Goal: Task Accomplishment & Management: Manage account settings

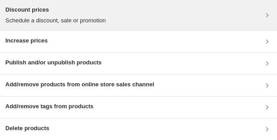
click at [72, 4] on div "Discount prices Schedule a discount, sale or promotion" at bounding box center [138, 15] width 277 height 30
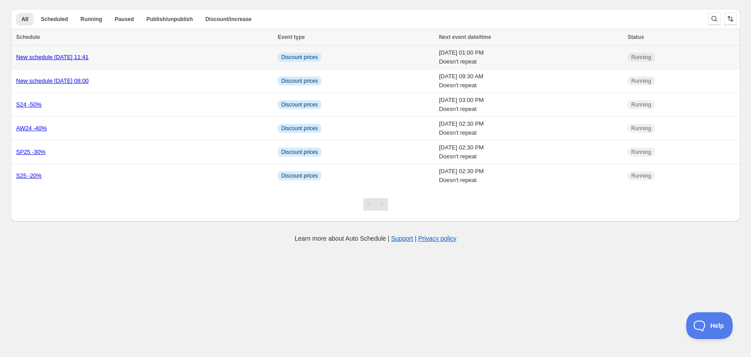
click at [86, 60] on link "New schedule Sep 03 2025 11:41" at bounding box center [52, 57] width 72 height 7
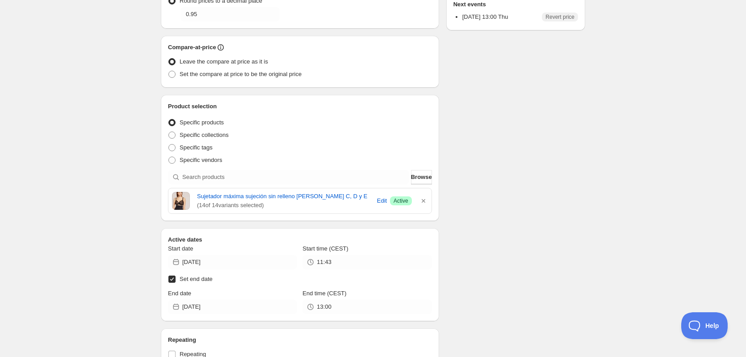
scroll to position [223, 0]
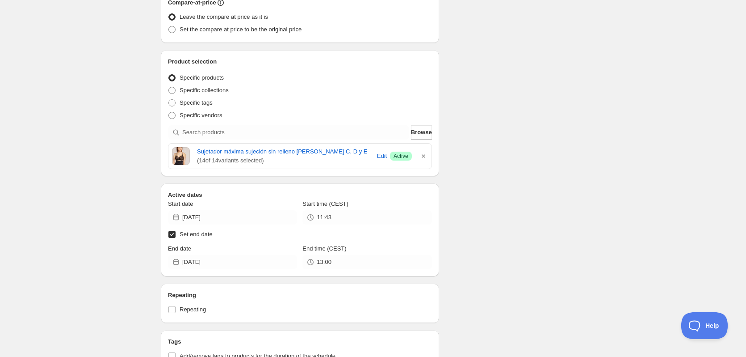
click at [236, 156] on span "( 14 of 14 variants selected)" at bounding box center [285, 160] width 177 height 9
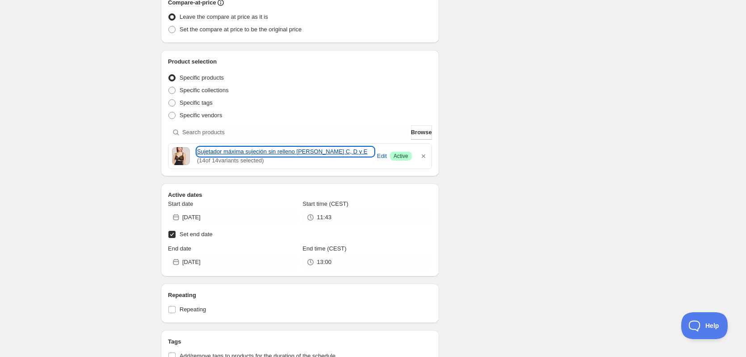
click at [236, 154] on link "Sujetador máxima sujeción sin relleno [PERSON_NAME] C, D y E" at bounding box center [285, 151] width 177 height 9
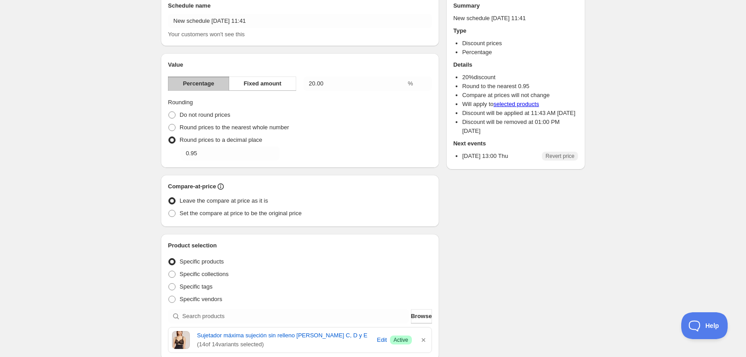
scroll to position [0, 0]
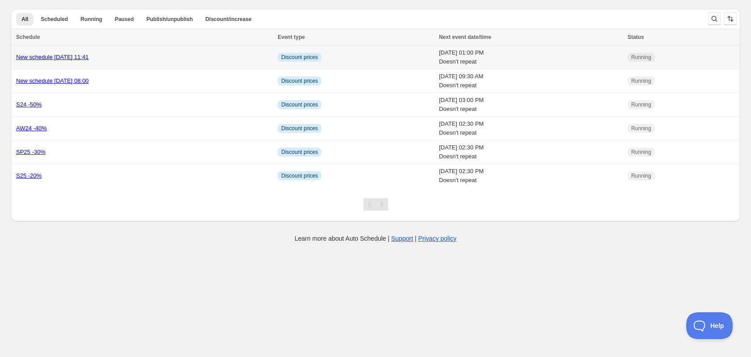
click at [54, 58] on link "New schedule Sep 03 2025 11:41" at bounding box center [52, 57] width 72 height 7
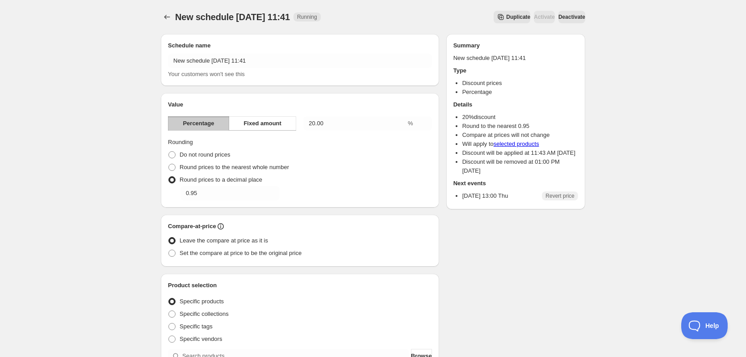
click at [577, 17] on span "Deactivate" at bounding box center [572, 16] width 27 height 7
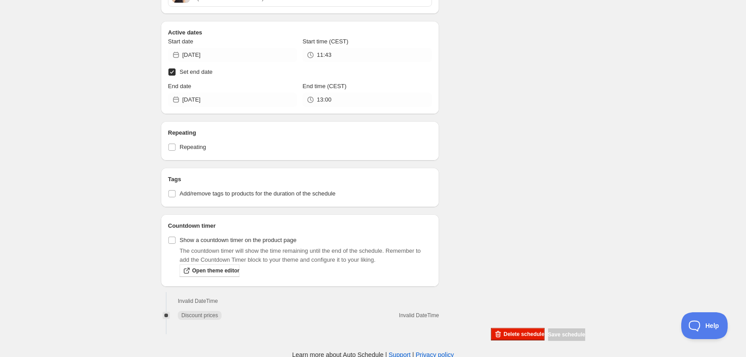
scroll to position [387, 0]
click at [522, 334] on span "Delete schedule" at bounding box center [524, 332] width 41 height 7
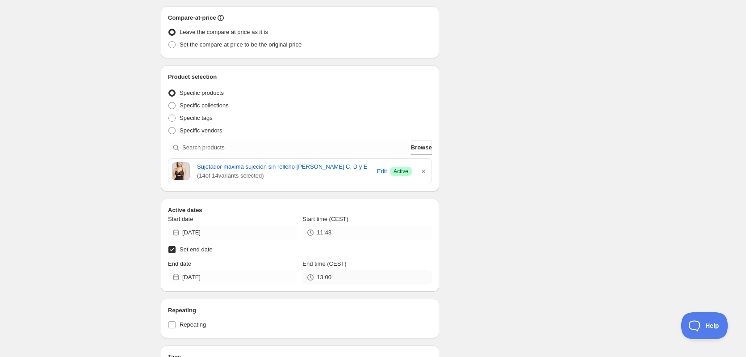
scroll to position [0, 0]
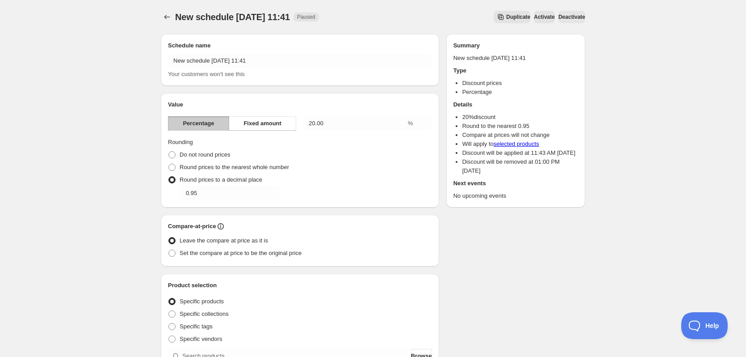
click at [543, 21] on button "Activate" at bounding box center [544, 17] width 21 height 13
click at [173, 17] on button "Schedules" at bounding box center [167, 17] width 13 height 13
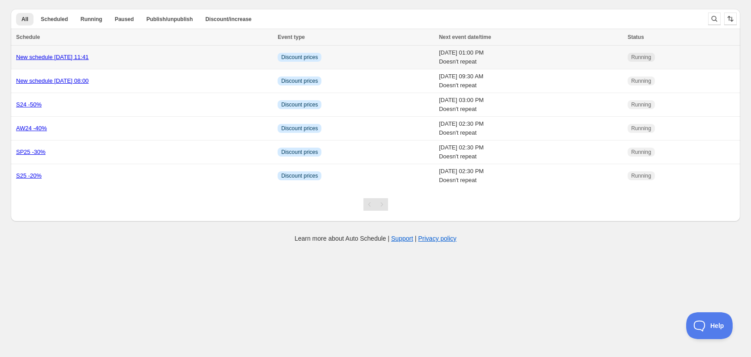
click at [81, 54] on link "New schedule Sep 03 2025 11:41" at bounding box center [52, 57] width 72 height 7
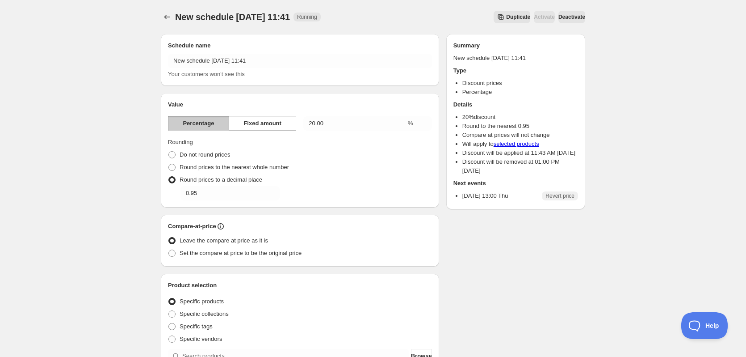
scroll to position [387, 0]
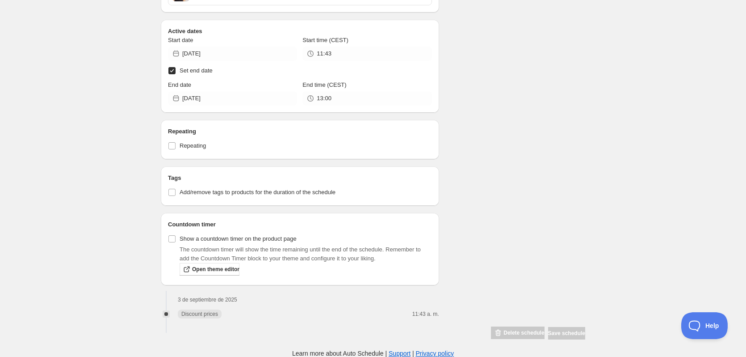
click at [514, 334] on div "Delete schedule" at bounding box center [517, 332] width 53 height 13
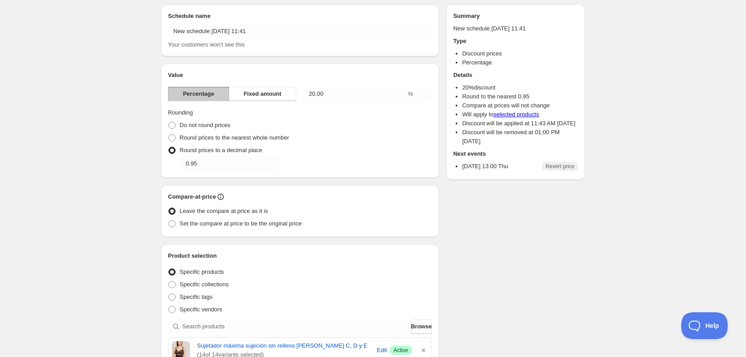
scroll to position [0, 0]
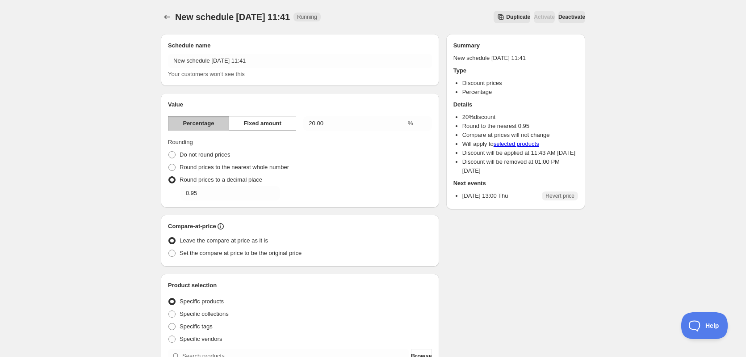
click at [564, 10] on div "New schedule Sep 03 2025 11:41. This page is ready New schedule Sep 03 2025 11:…" at bounding box center [373, 17] width 425 height 34
click at [567, 13] on button "Deactivate" at bounding box center [572, 17] width 27 height 13
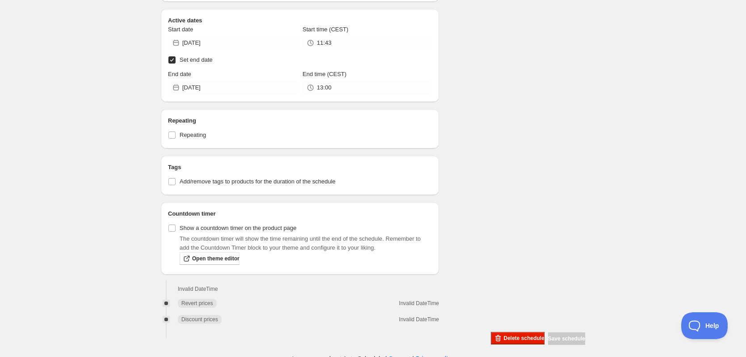
scroll to position [403, 0]
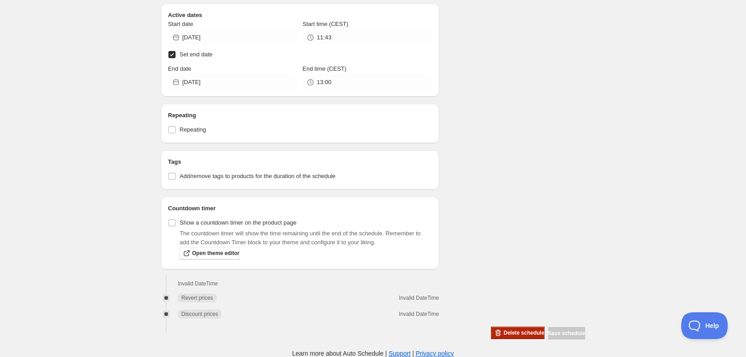
click at [508, 331] on span "Delete schedule" at bounding box center [524, 332] width 41 height 7
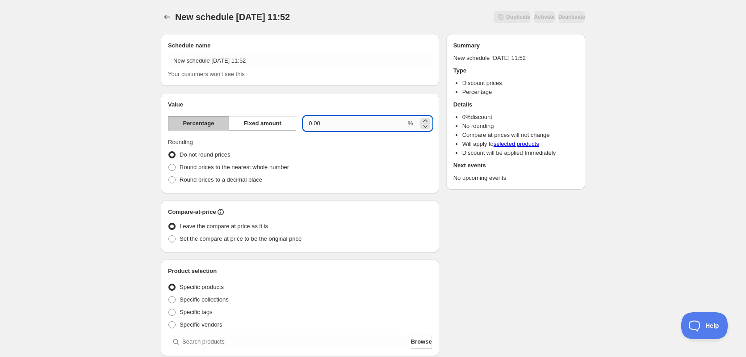
click at [337, 122] on input "0.00" at bounding box center [354, 123] width 103 height 14
type input "20.00"
click at [232, 180] on span "Round prices to a decimal place" at bounding box center [221, 179] width 83 height 7
click at [169, 177] on input "Round prices to a decimal place" at bounding box center [168, 176] width 0 height 0
radio input "true"
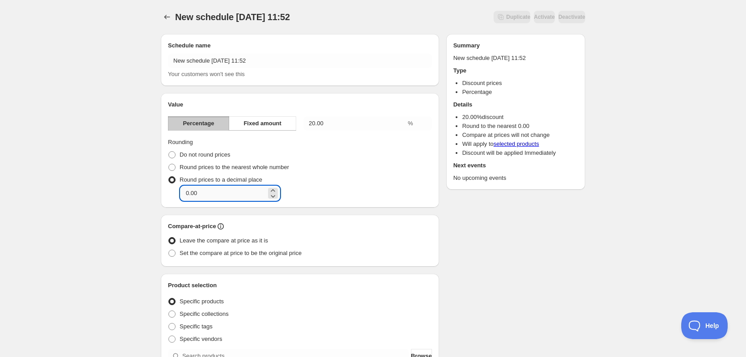
click at [187, 191] on input "0.00" at bounding box center [224, 193] width 86 height 14
type input "0.95"
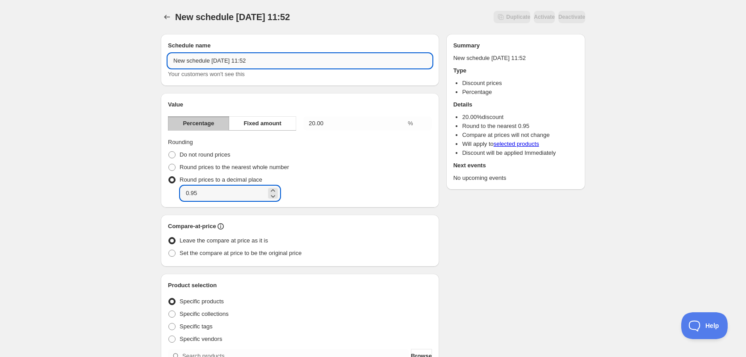
click at [209, 65] on input "New schedule Sep 03 2025 11:52" at bounding box center [300, 61] width 264 height 14
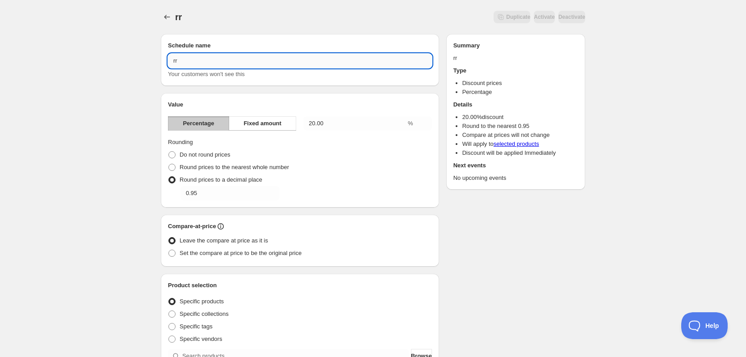
type input "r"
type input "prueba"
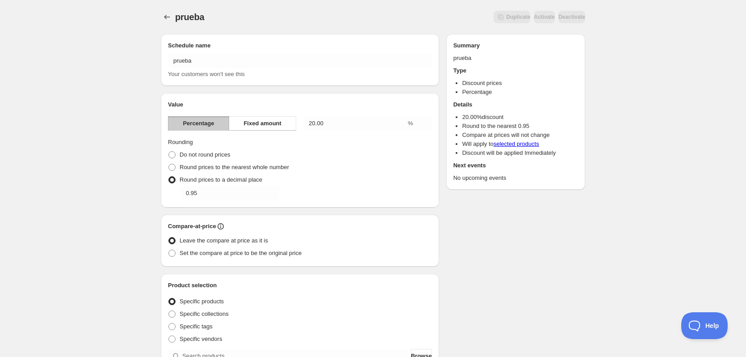
click at [150, 190] on div "prueba. This page is ready prueba Duplicate Activate Deactivate More actions Du…" at bounding box center [373, 338] width 746 height 676
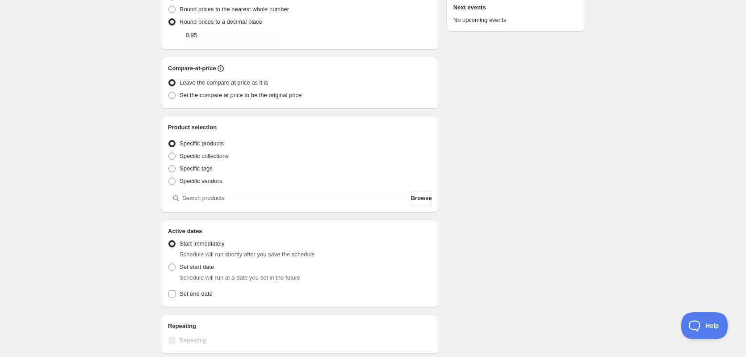
scroll to position [179, 0]
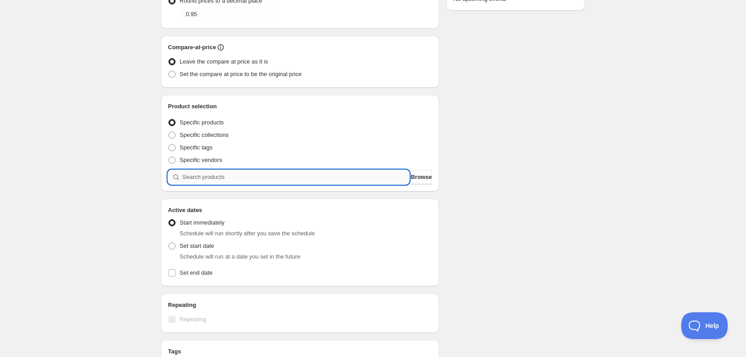
click at [398, 178] on input "search" at bounding box center [295, 177] width 227 height 14
click at [414, 182] on button "Browse" at bounding box center [421, 177] width 21 height 14
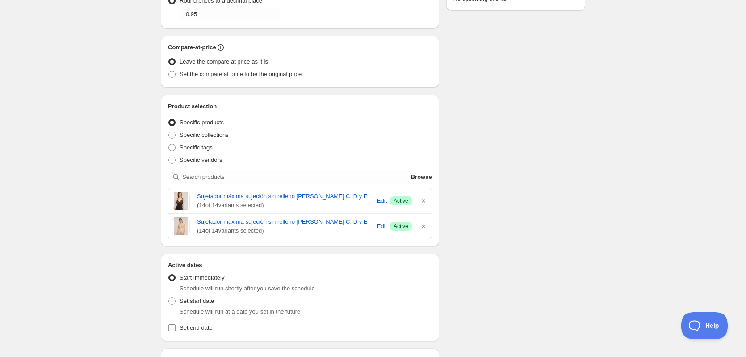
click at [202, 323] on label "Set end date" at bounding box center [300, 327] width 264 height 13
click at [176, 324] on input "Set end date" at bounding box center [171, 327] width 7 height 7
checkbox input "true"
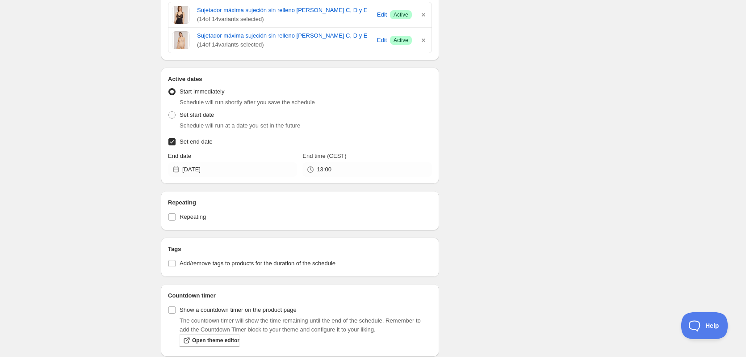
scroll to position [402, 0]
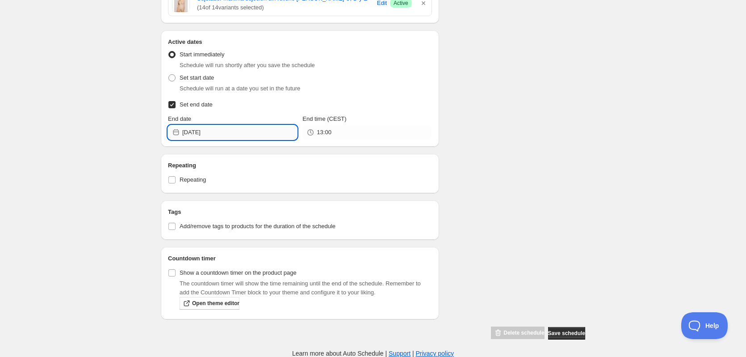
click at [272, 133] on input "[DATE]" at bounding box center [239, 132] width 115 height 14
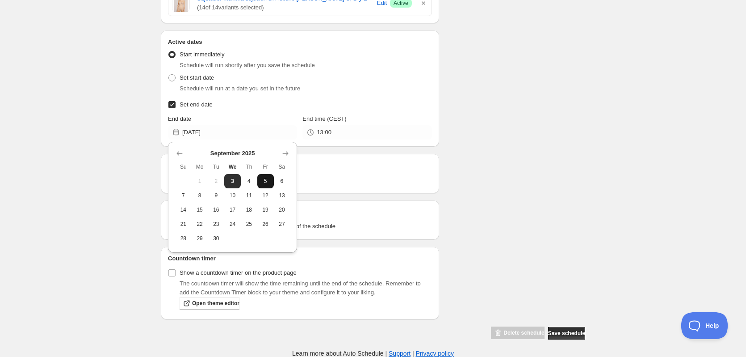
click at [271, 178] on button "5" at bounding box center [265, 181] width 17 height 14
type input "[DATE]"
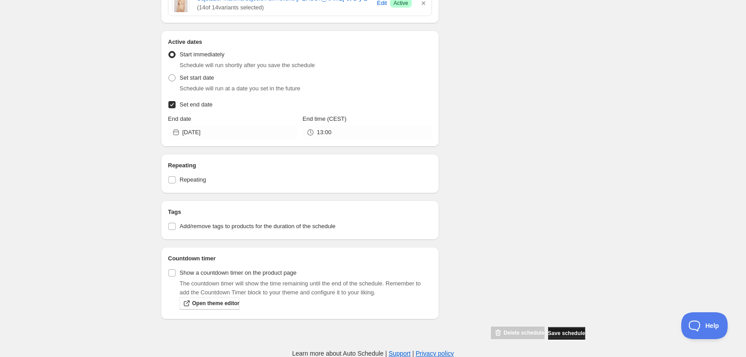
click at [570, 327] on button "Save schedule" at bounding box center [566, 333] width 37 height 13
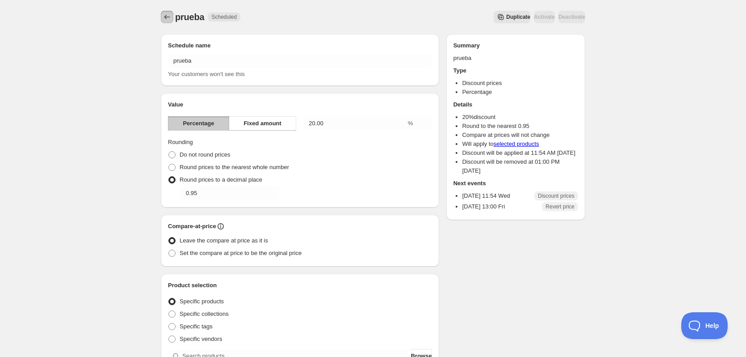
click at [166, 13] on icon "Schedules" at bounding box center [167, 17] width 9 height 9
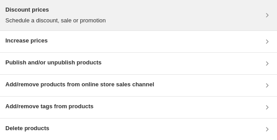
click at [60, 15] on div "Discount prices Schedule a discount, sale or promotion" at bounding box center [55, 15] width 101 height 20
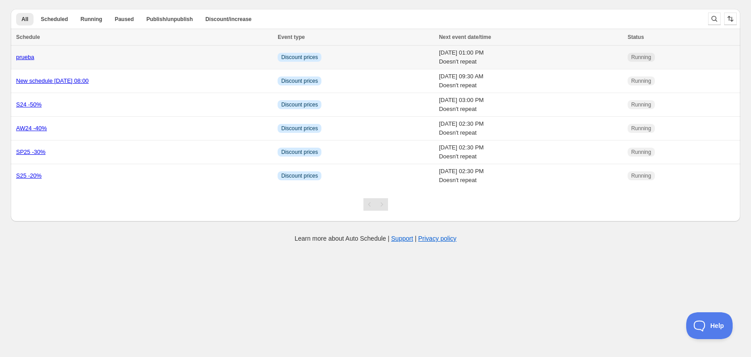
click at [30, 56] on link "prueba" at bounding box center [25, 57] width 18 height 7
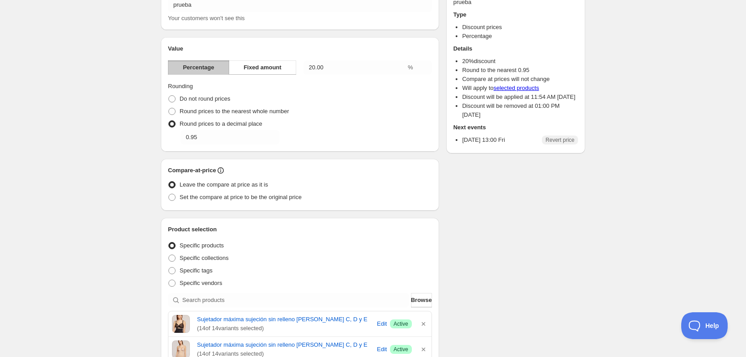
scroll to position [89, 0]
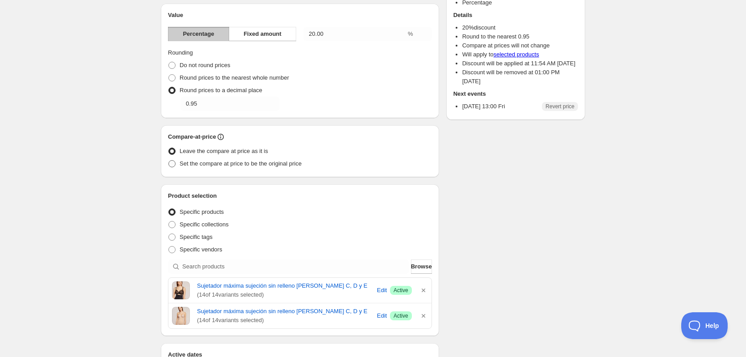
click at [264, 164] on span "Set the compare at price to be the original price" at bounding box center [241, 163] width 122 height 7
click at [169, 160] on input "Set the compare at price to be the original price" at bounding box center [168, 160] width 0 height 0
radio input "true"
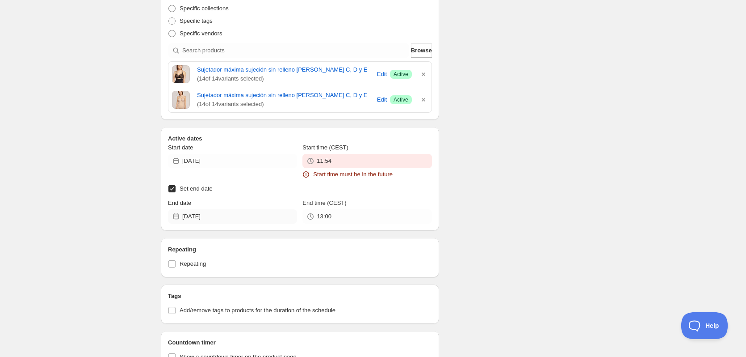
scroll to position [447, 0]
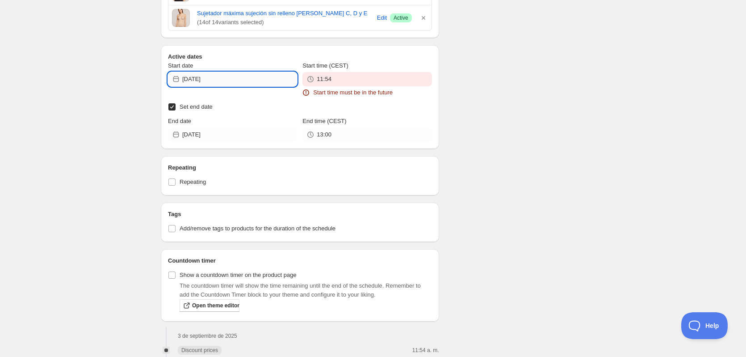
click at [270, 80] on input "[DATE]" at bounding box center [239, 79] width 115 height 14
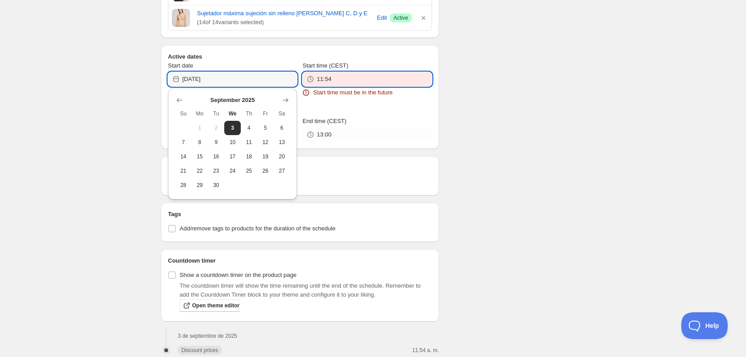
click at [339, 83] on input "11:54" at bounding box center [374, 79] width 115 height 14
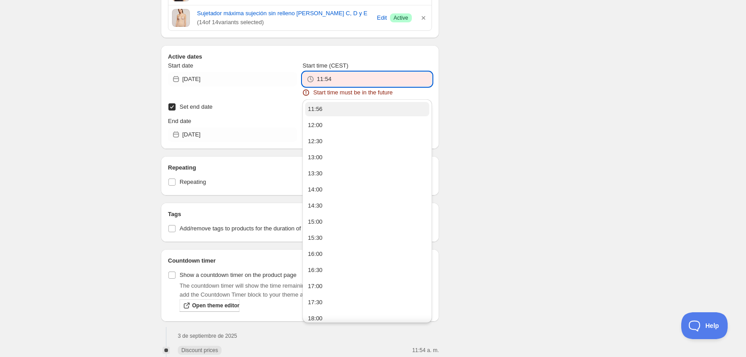
click at [320, 113] on div "11:56" at bounding box center [315, 109] width 15 height 9
type input "11:56"
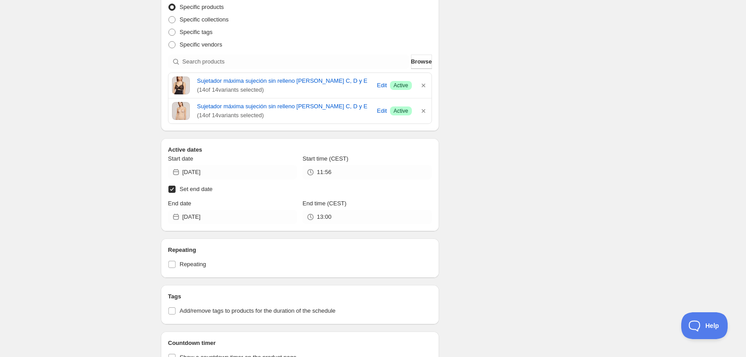
scroll to position [472, 0]
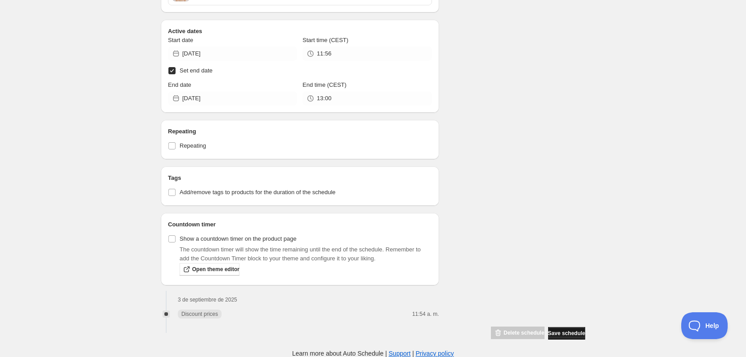
click at [566, 331] on span "Save schedule" at bounding box center [566, 332] width 37 height 7
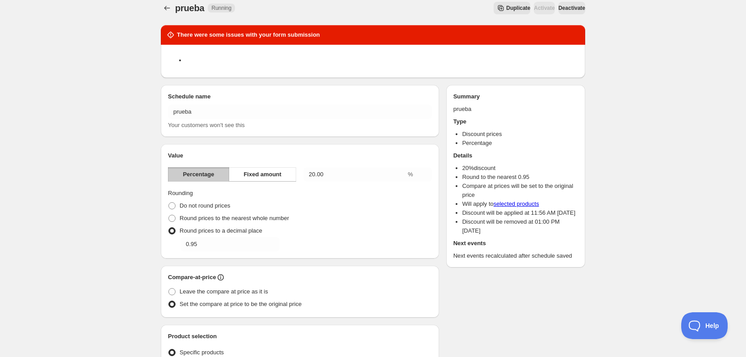
scroll to position [0, 0]
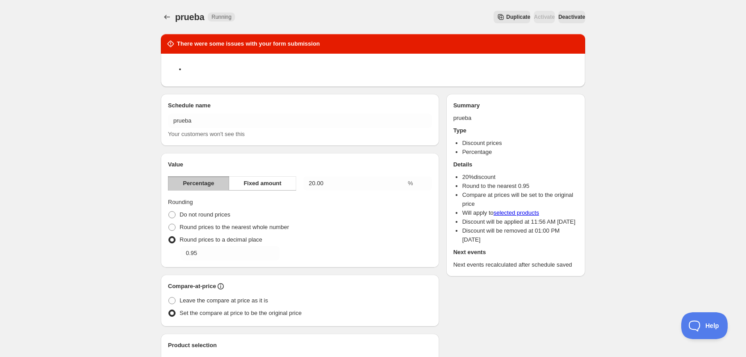
click at [569, 22] on button "Deactivate" at bounding box center [572, 17] width 27 height 13
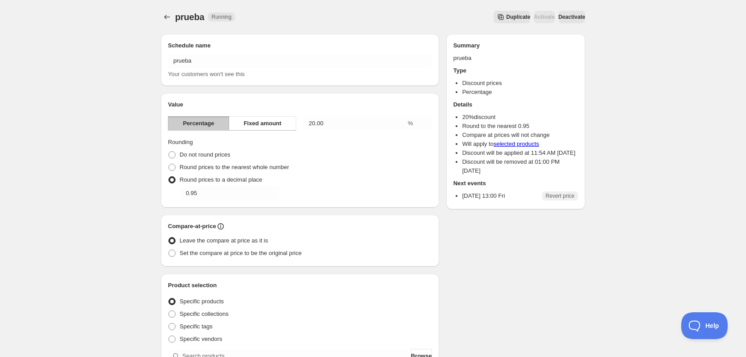
type input "[DATE]"
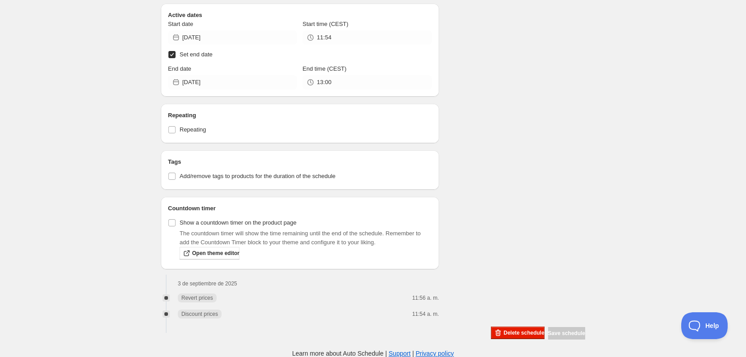
scroll to position [339, 0]
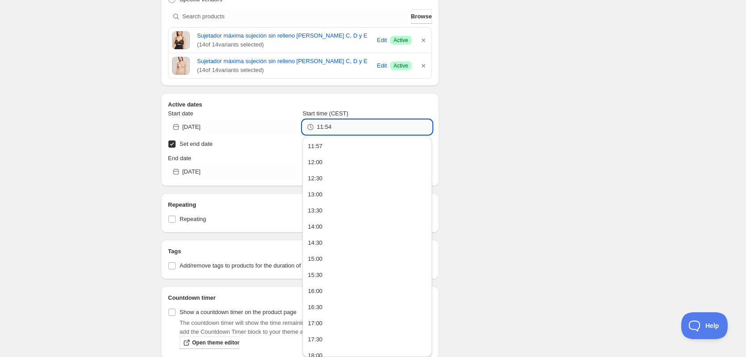
click at [342, 125] on input "11:54" at bounding box center [374, 127] width 115 height 14
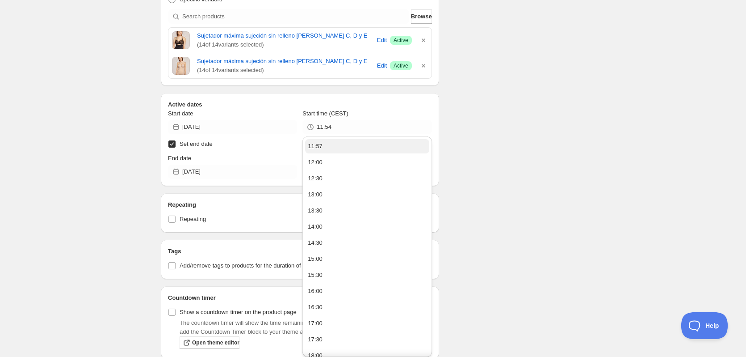
click at [342, 144] on button "11:57" at bounding box center [367, 146] width 124 height 14
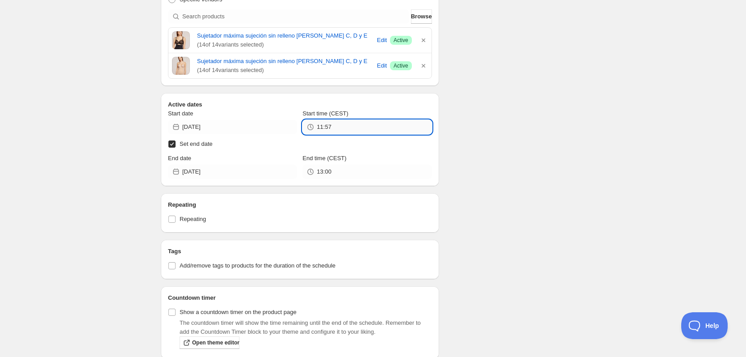
click at [380, 124] on input "11:57" at bounding box center [374, 127] width 115 height 14
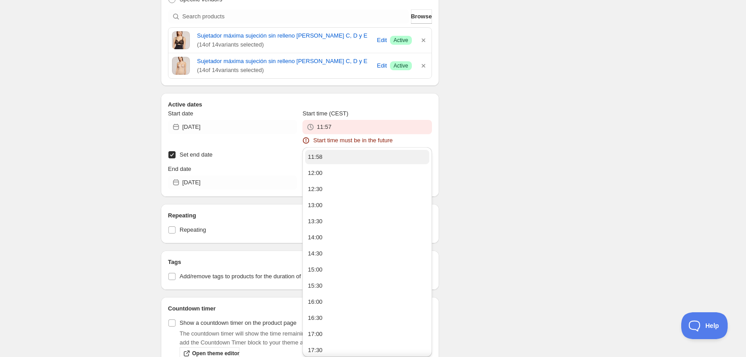
click at [349, 152] on button "11:58" at bounding box center [367, 157] width 124 height 14
type input "11:58"
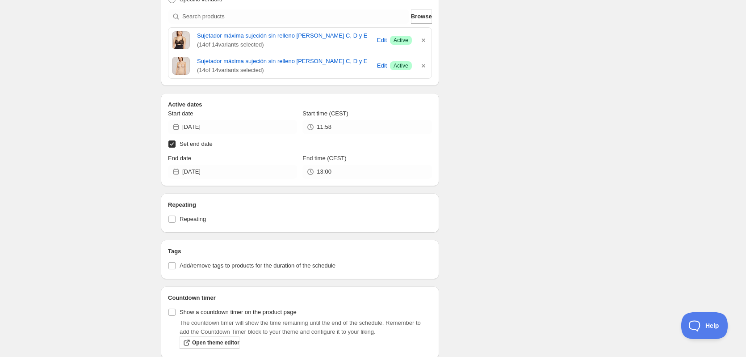
click at [603, 172] on div "prueba. This page is ready prueba Completed Duplicate Activate Deactivate More …" at bounding box center [373, 54] width 746 height 786
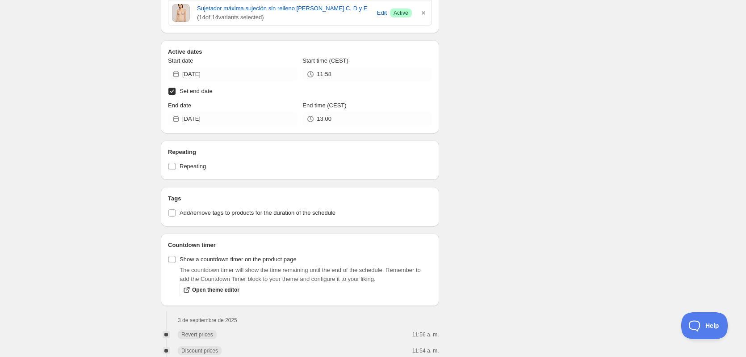
scroll to position [429, 0]
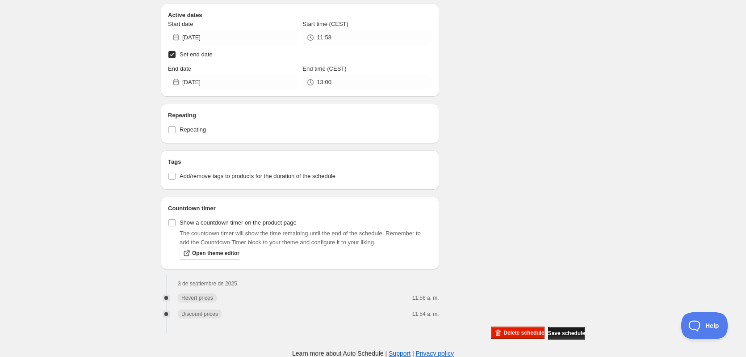
click at [563, 335] on span "Save schedule" at bounding box center [566, 332] width 37 height 7
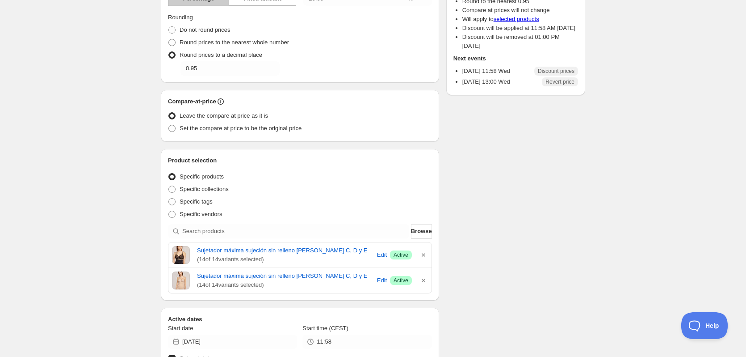
scroll to position [205, 0]
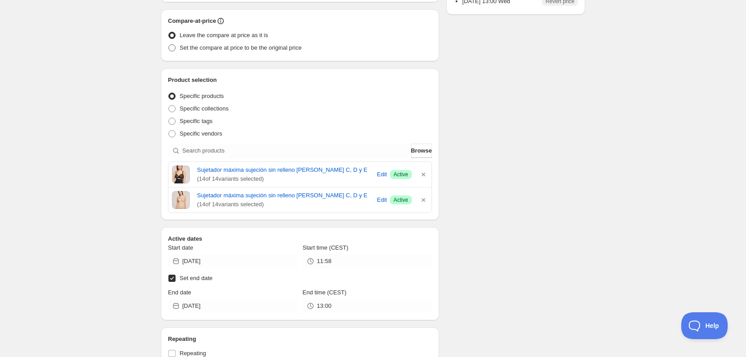
click at [261, 49] on span "Set the compare at price to be the original price" at bounding box center [241, 47] width 122 height 7
click at [169, 45] on input "Set the compare at price to be the original price" at bounding box center [168, 44] width 0 height 0
radio input "true"
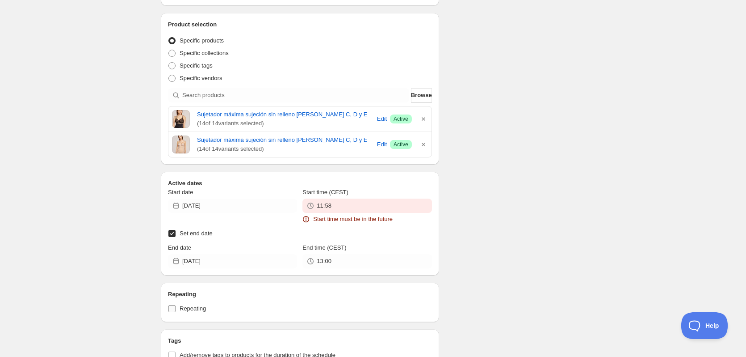
scroll to position [499, 0]
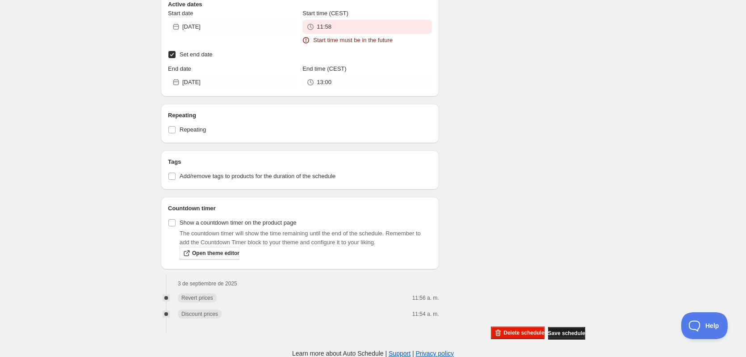
drag, startPoint x: 338, startPoint y: 47, endPoint x: 347, endPoint y: 62, distance: 17.2
click at [341, 50] on div "Start date 2025-09-03 Start time (CEST) 11:58 Start time must be in the future …" at bounding box center [300, 49] width 264 height 80
click at [355, 34] on input "11:58" at bounding box center [374, 27] width 115 height 14
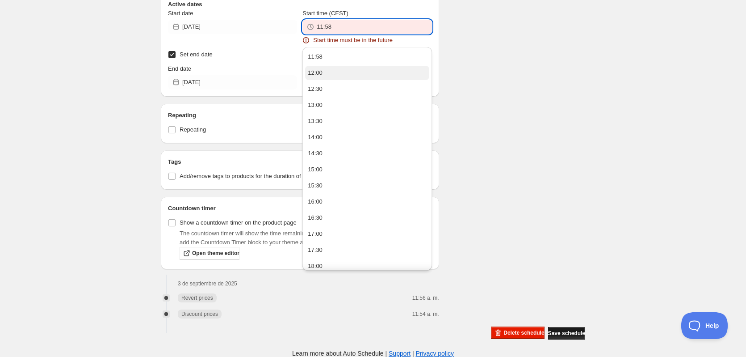
click at [330, 66] on button "12:00" at bounding box center [367, 73] width 124 height 14
type input "12:00"
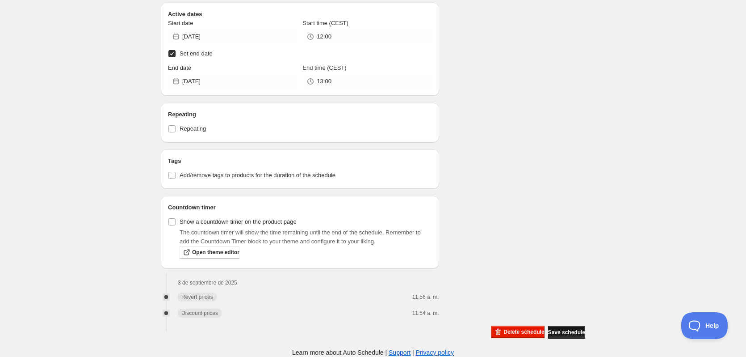
scroll to position [489, 0]
click at [556, 328] on button "Save schedule" at bounding box center [566, 333] width 37 height 13
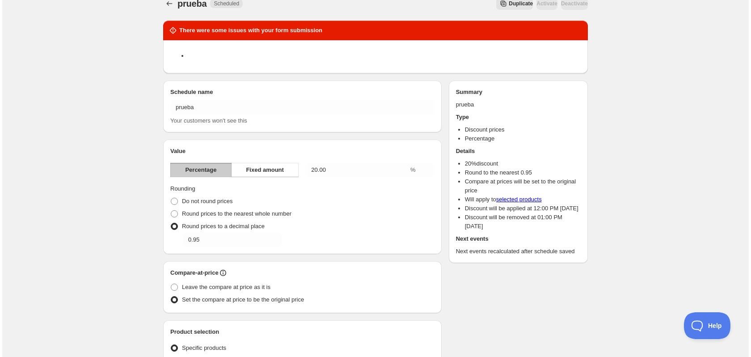
scroll to position [0, 0]
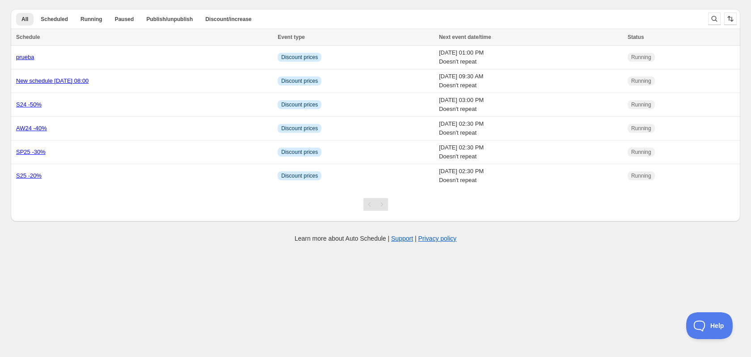
click at [77, 42] on th "Schedule" at bounding box center [143, 37] width 264 height 17
click at [33, 63] on td "prueba" at bounding box center [143, 58] width 264 height 24
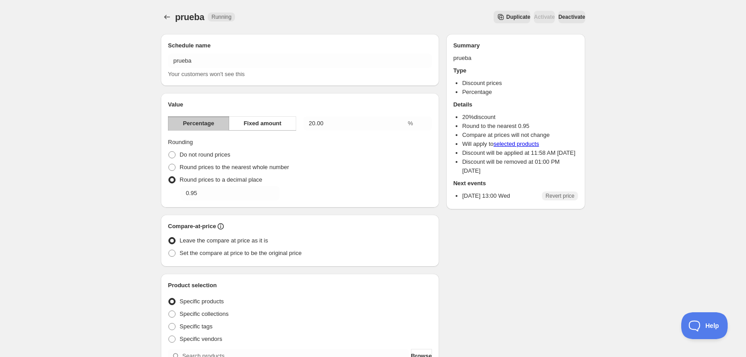
click at [559, 19] on button "Deactivate" at bounding box center [572, 17] width 27 height 13
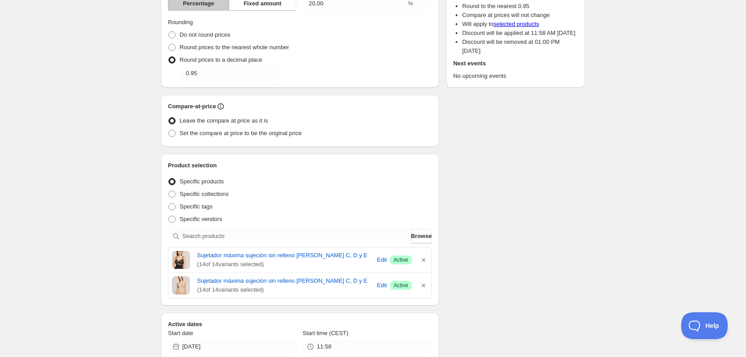
scroll to position [134, 0]
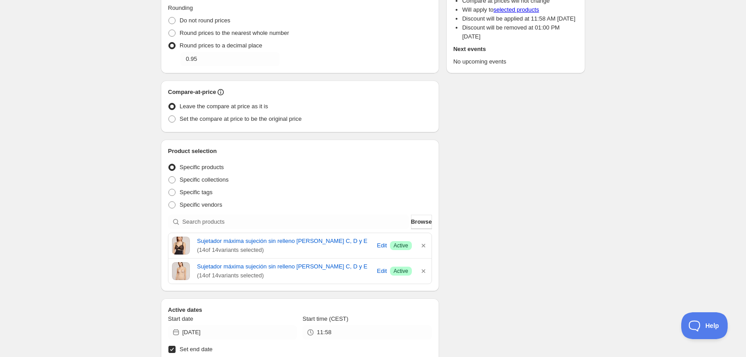
click at [270, 108] on div "Leave the compare at price as it is" at bounding box center [300, 106] width 264 height 13
click at [270, 114] on label "Set the compare at price to be the original price" at bounding box center [235, 119] width 134 height 13
click at [169, 115] on input "Set the compare at price to be the original price" at bounding box center [168, 115] width 0 height 0
radio input "true"
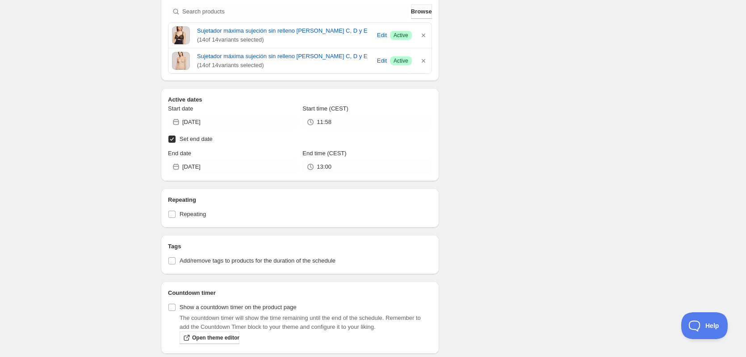
scroll to position [358, 0]
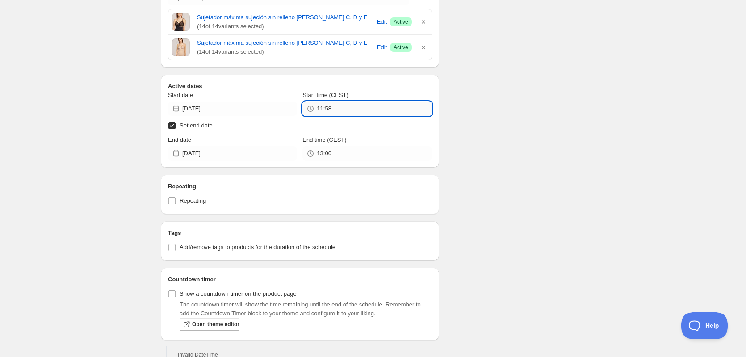
click at [340, 115] on input "11:58" at bounding box center [374, 108] width 115 height 14
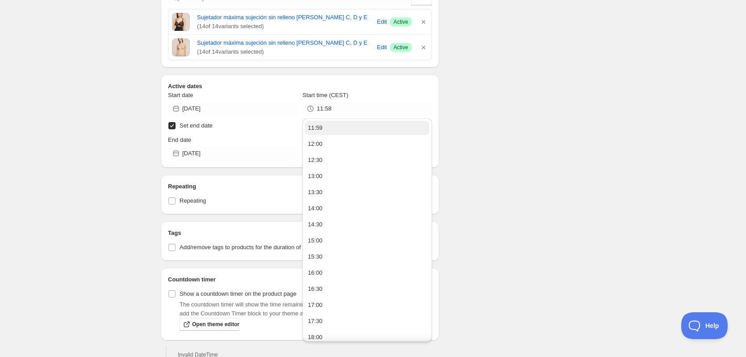
click at [337, 126] on button "11:59" at bounding box center [367, 128] width 124 height 14
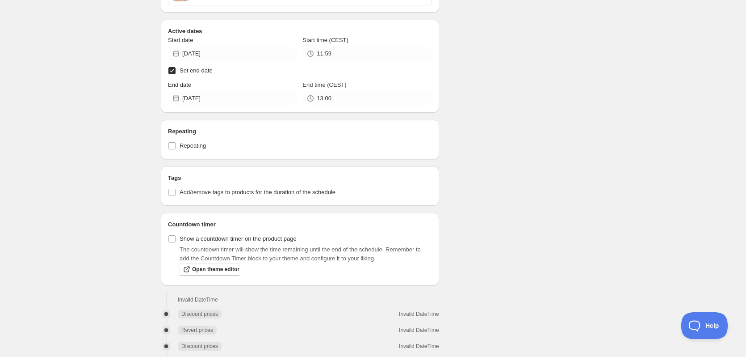
scroll to position [445, 0]
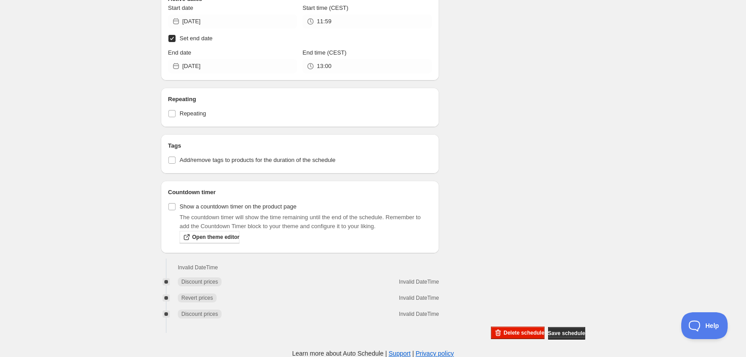
click at [540, 329] on div "Delete schedule Save schedule" at bounding box center [537, 331] width 98 height 17
click at [548, 329] on button "Save schedule" at bounding box center [566, 333] width 37 height 13
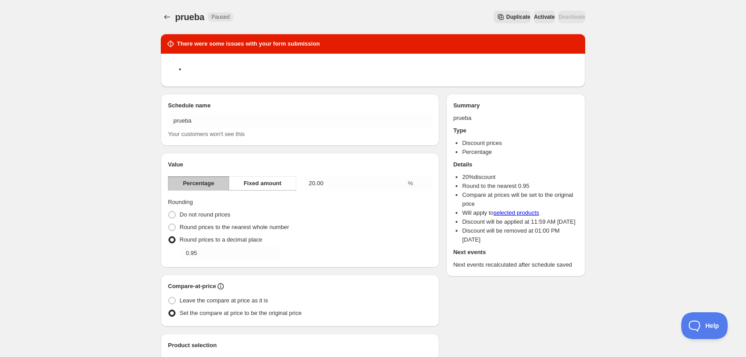
drag, startPoint x: 532, startPoint y: 285, endPoint x: 465, endPoint y: 66, distance: 229.5
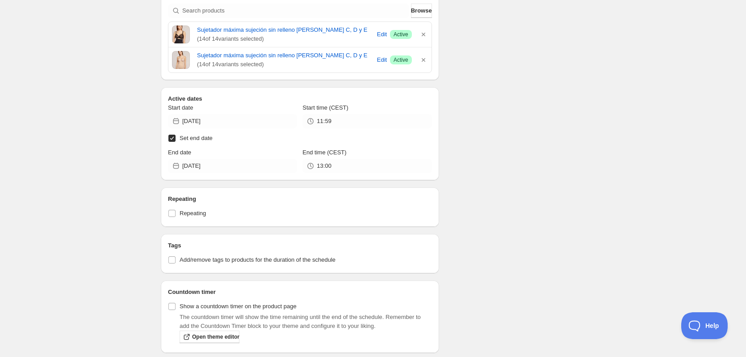
scroll to position [505, 0]
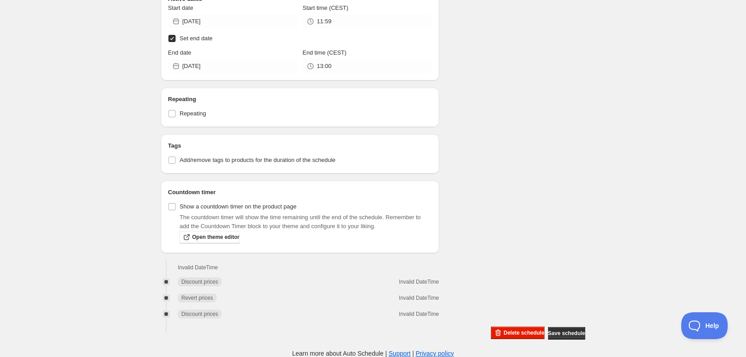
click at [573, 323] on div "Delete schedule Save schedule" at bounding box center [537, 331] width 98 height 17
click at [573, 332] on span "Save schedule" at bounding box center [566, 332] width 37 height 7
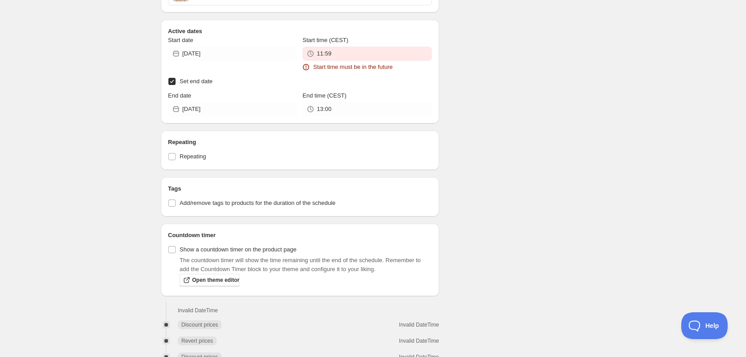
scroll to position [460, 0]
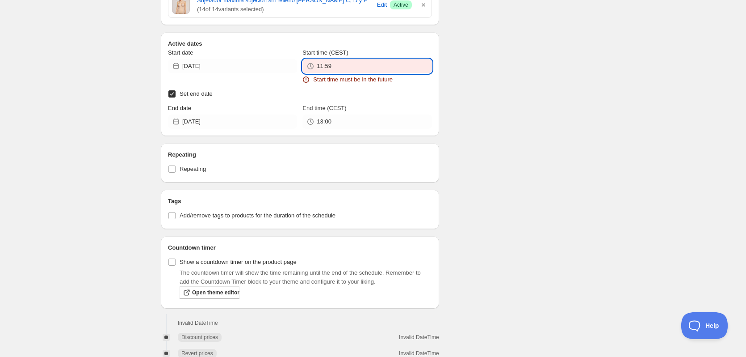
click at [370, 68] on input "11:59" at bounding box center [374, 66] width 115 height 14
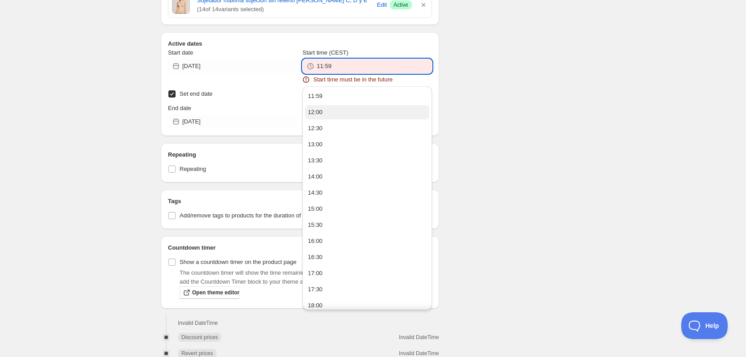
click at [324, 114] on button "12:00" at bounding box center [367, 112] width 124 height 14
type input "12:00"
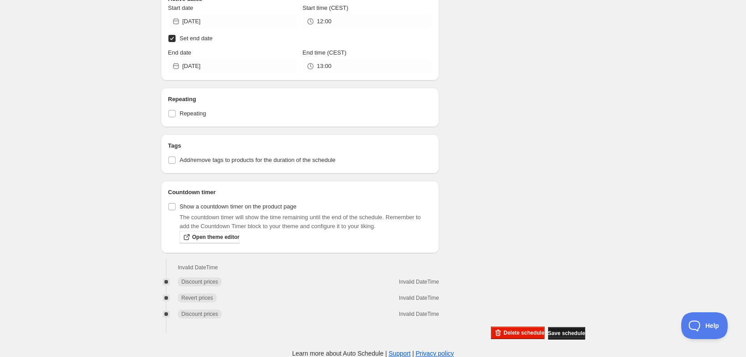
click at [573, 327] on button "Save schedule" at bounding box center [566, 333] width 37 height 13
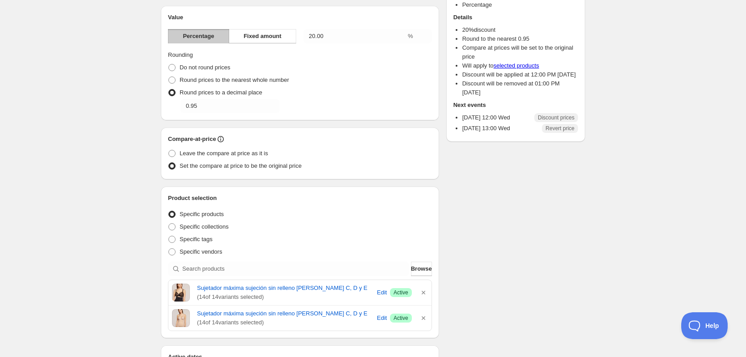
scroll to position [0, 0]
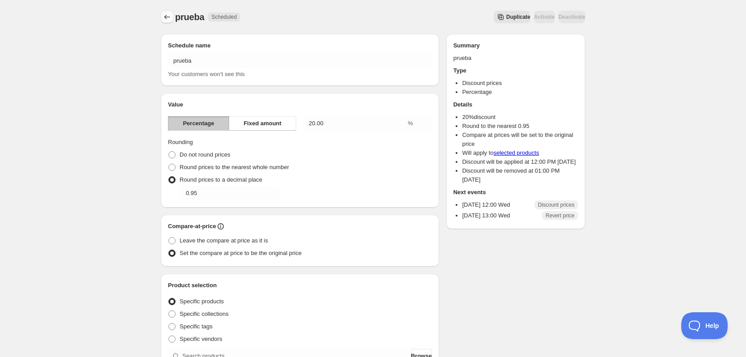
click at [165, 13] on icon "Schedules" at bounding box center [167, 17] width 9 height 9
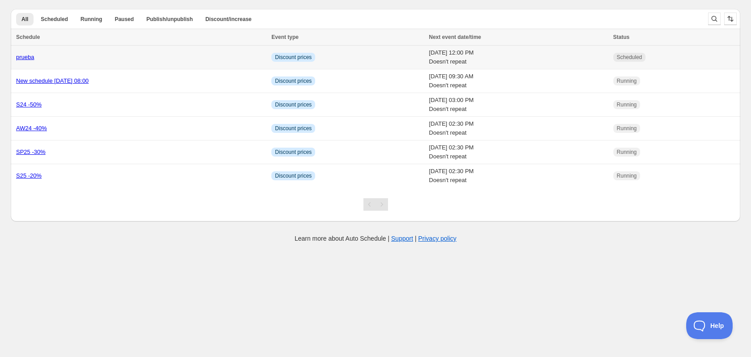
click at [25, 60] on link "prueba" at bounding box center [25, 57] width 18 height 7
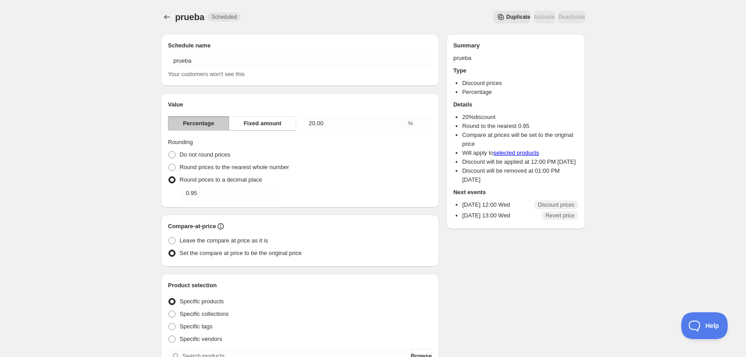
drag, startPoint x: 751, startPoint y: 282, endPoint x: 734, endPoint y: 154, distance: 129.0
click at [171, 13] on icon "Schedules" at bounding box center [167, 17] width 9 height 9
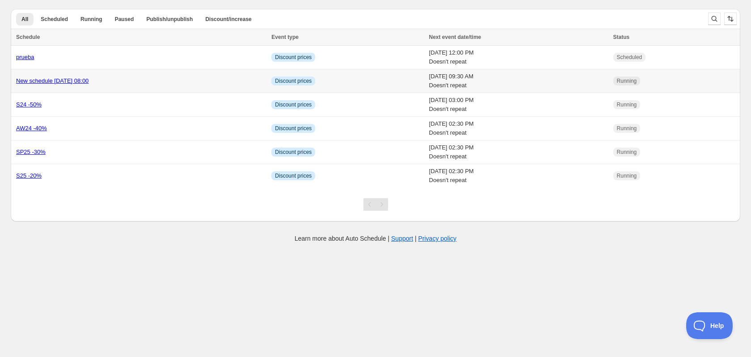
click at [48, 81] on link "New schedule [DATE] 08:00" at bounding box center [52, 80] width 72 height 7
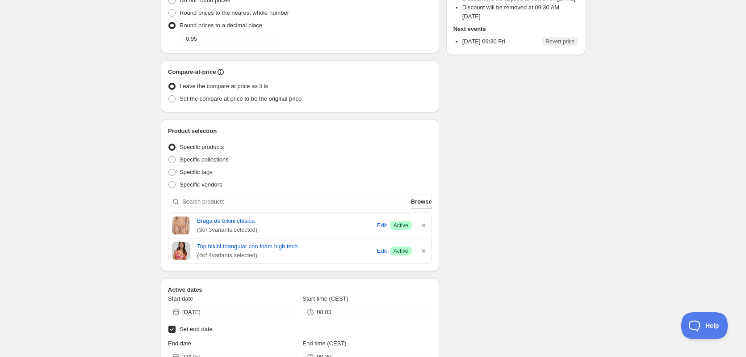
scroll to position [313, 0]
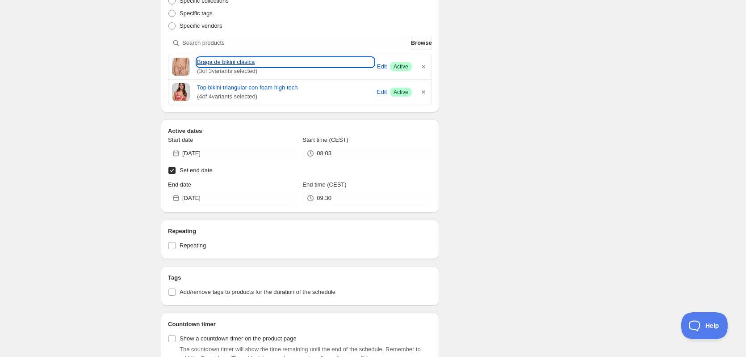
click at [233, 60] on link "Braga de bikini clásica" at bounding box center [285, 62] width 177 height 9
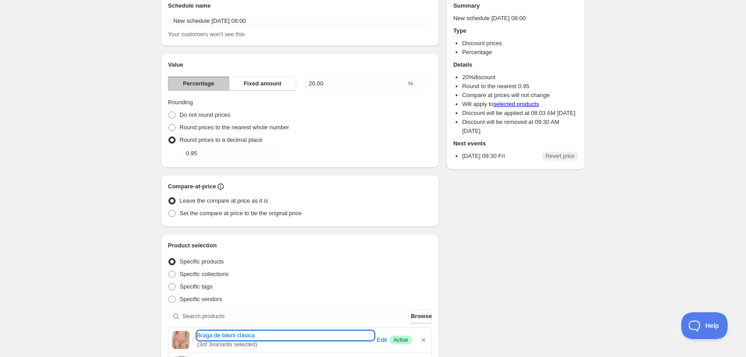
scroll to position [0, 0]
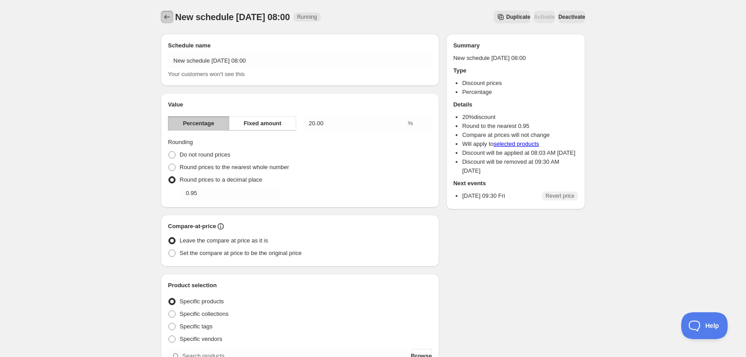
click at [166, 13] on icon "Schedules" at bounding box center [167, 17] width 9 height 9
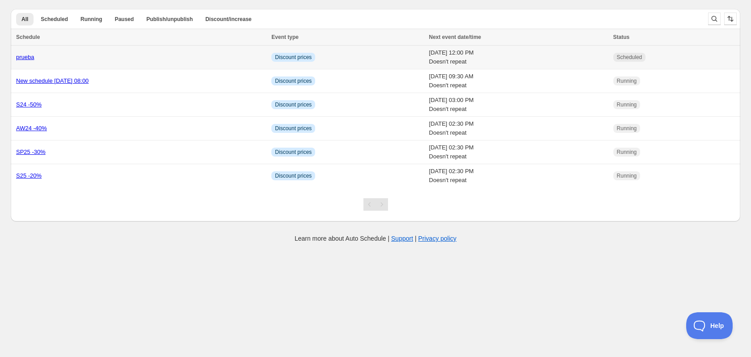
click at [78, 63] on td "prueba" at bounding box center [140, 58] width 258 height 24
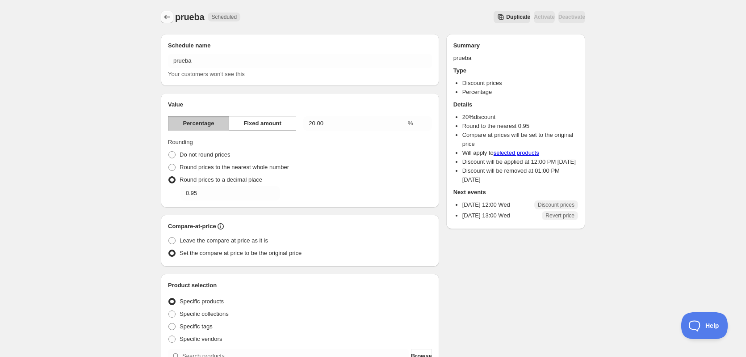
click at [162, 16] on button "Schedules" at bounding box center [167, 17] width 13 height 13
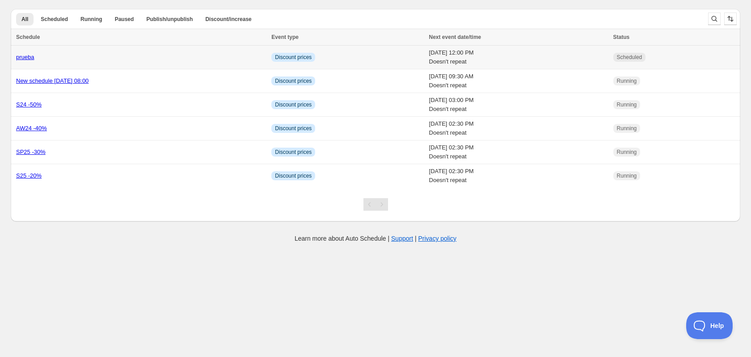
click at [451, 53] on td "[DATE] 12:00 PM Doesn't repeat" at bounding box center [518, 58] width 184 height 24
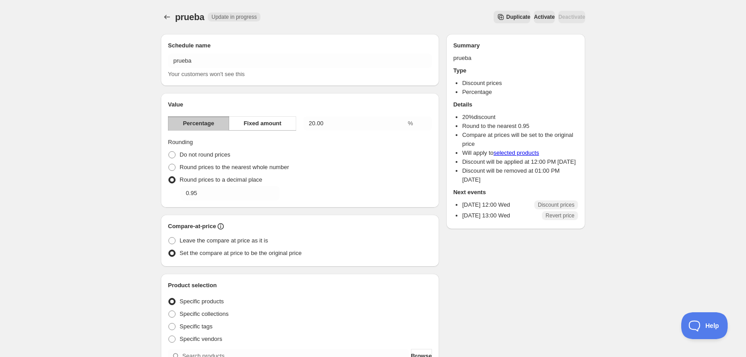
drag, startPoint x: 550, startPoint y: 237, endPoint x: 660, endPoint y: 161, distance: 134.3
click at [165, 14] on icon "Schedules" at bounding box center [167, 17] width 9 height 9
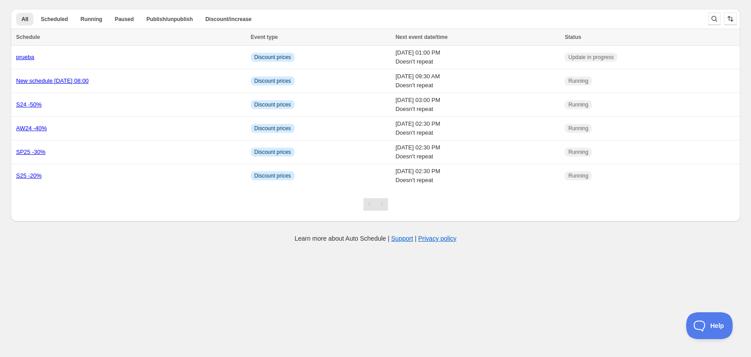
drag, startPoint x: 196, startPoint y: 311, endPoint x: 191, endPoint y: 306, distance: 7.0
click at [196, 311] on body "Create schedule Help & support Cancel Discount prices Schedule a discount, sale…" at bounding box center [375, 178] width 751 height 357
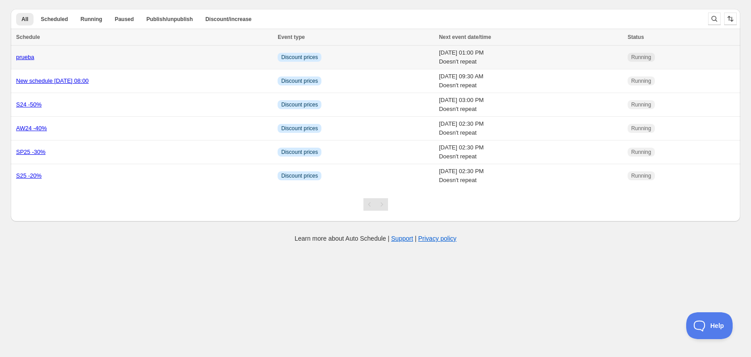
click at [26, 51] on td "prueba" at bounding box center [143, 58] width 264 height 24
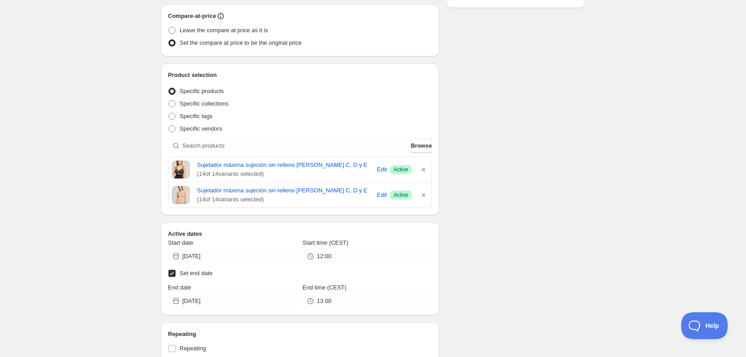
scroll to position [209, 0]
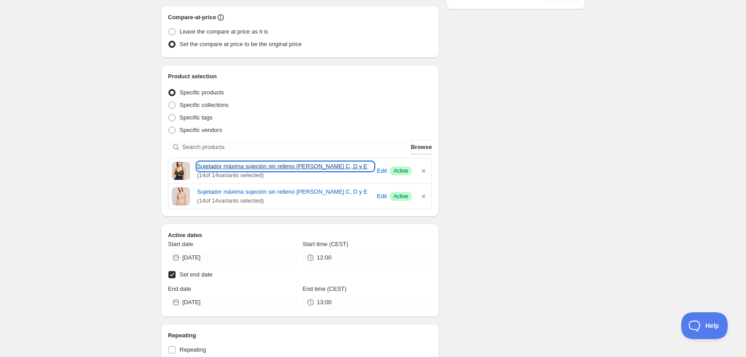
click at [220, 166] on link "Sujetador máxima sujeción sin relleno [PERSON_NAME] C, D y E" at bounding box center [285, 166] width 177 height 9
click at [216, 166] on link "Sujetador máxima sujeción sin relleno [PERSON_NAME] C, D y E" at bounding box center [285, 166] width 177 height 9
